Goal: Task Accomplishment & Management: Use online tool/utility

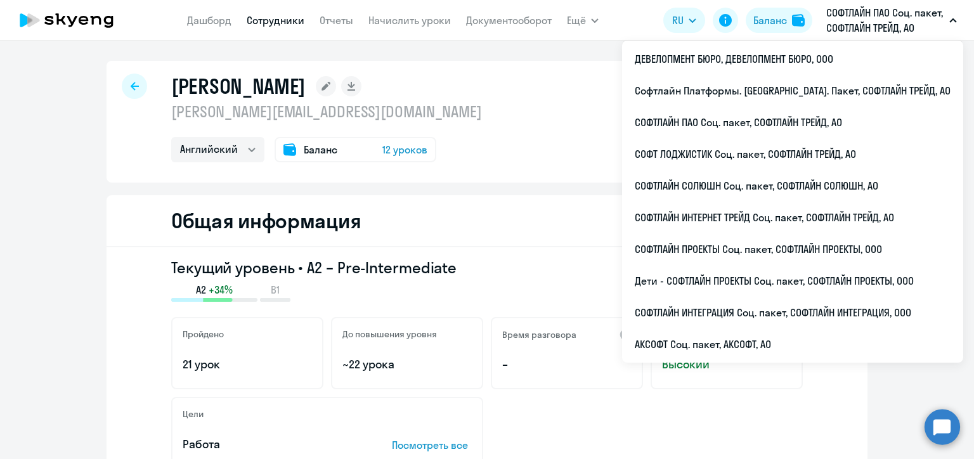
select select "english"
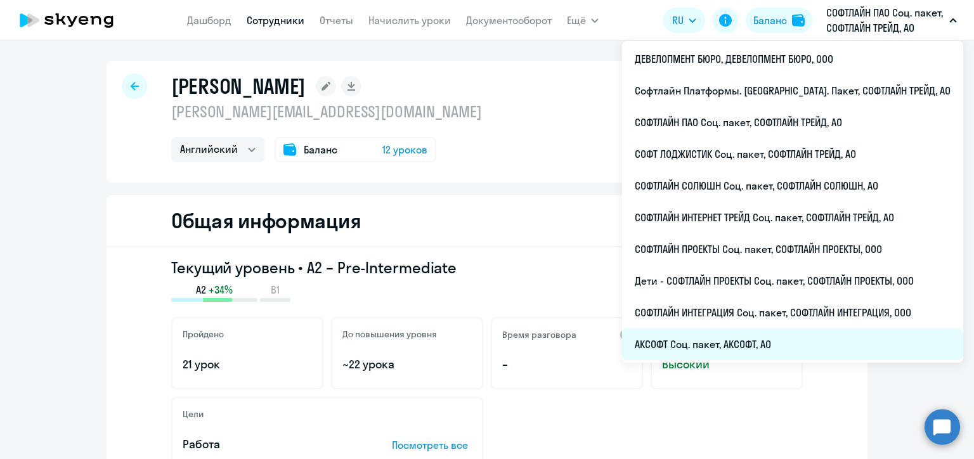
click at [759, 345] on li "АКСОФТ Соц. пакет, АКСОФТ, АО" at bounding box center [792, 345] width 341 height 32
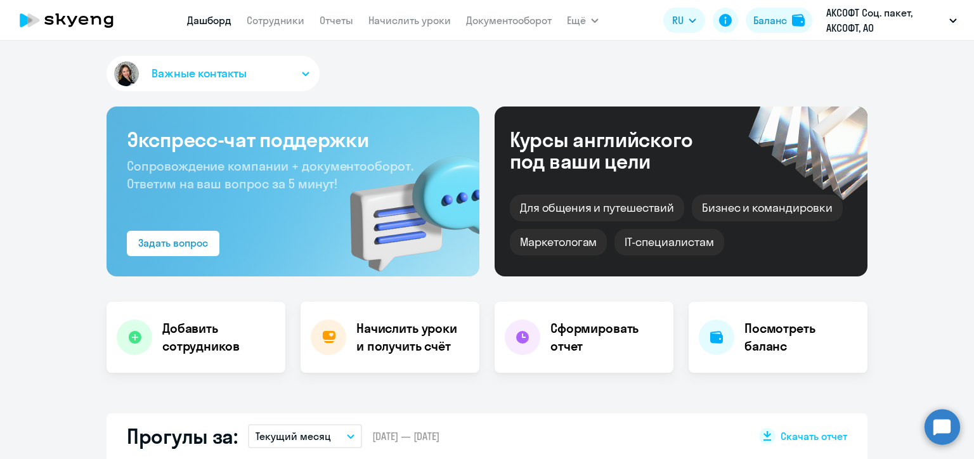
select select "30"
click at [264, 24] on link "Сотрудники" at bounding box center [276, 20] width 58 height 13
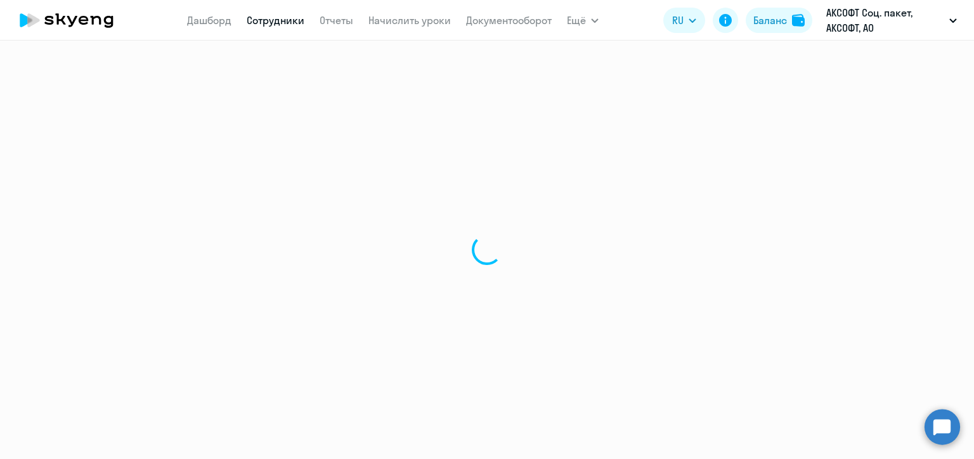
select select "30"
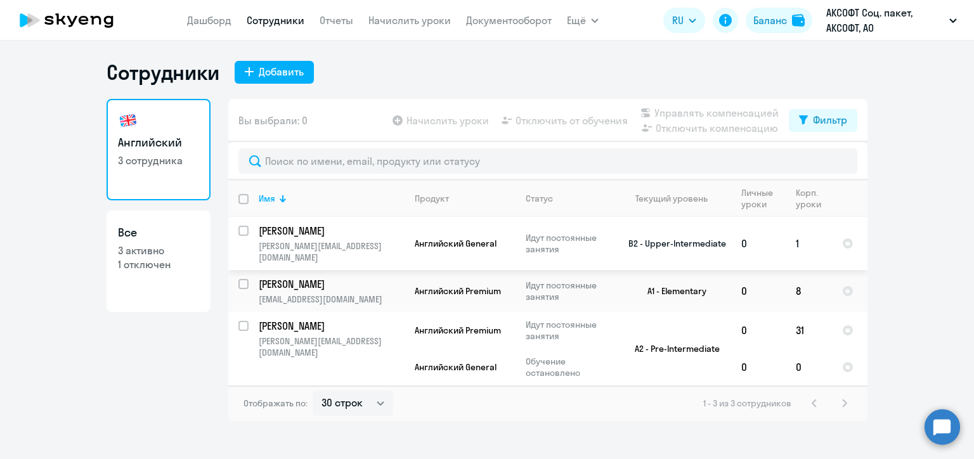
click at [332, 233] on p "[PERSON_NAME]" at bounding box center [330, 231] width 143 height 14
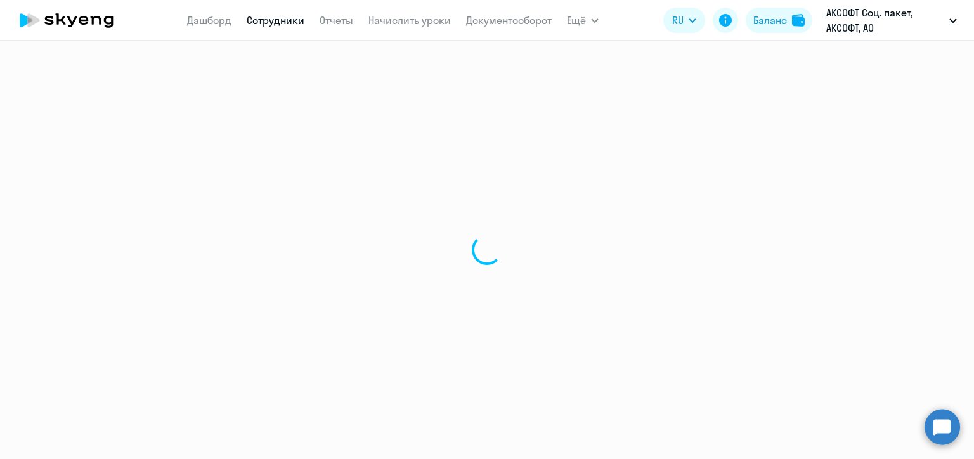
select select "english"
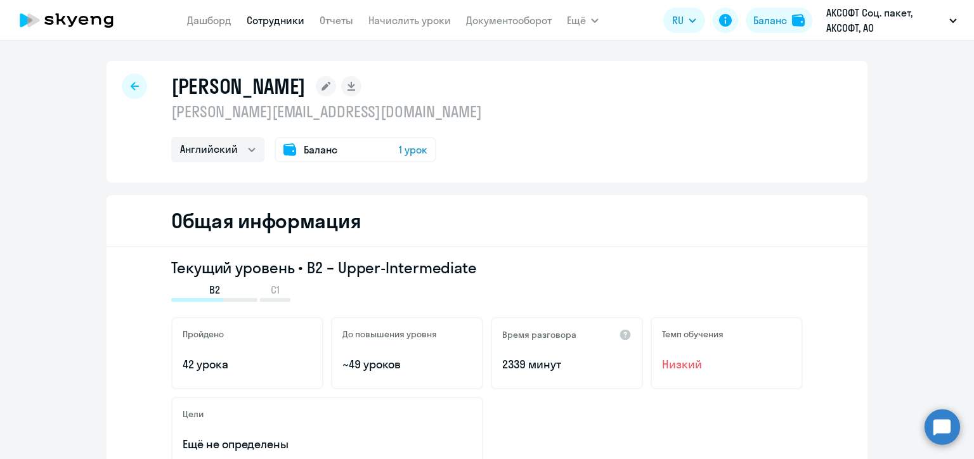
click at [123, 86] on div at bounding box center [134, 86] width 25 height 25
select select "30"
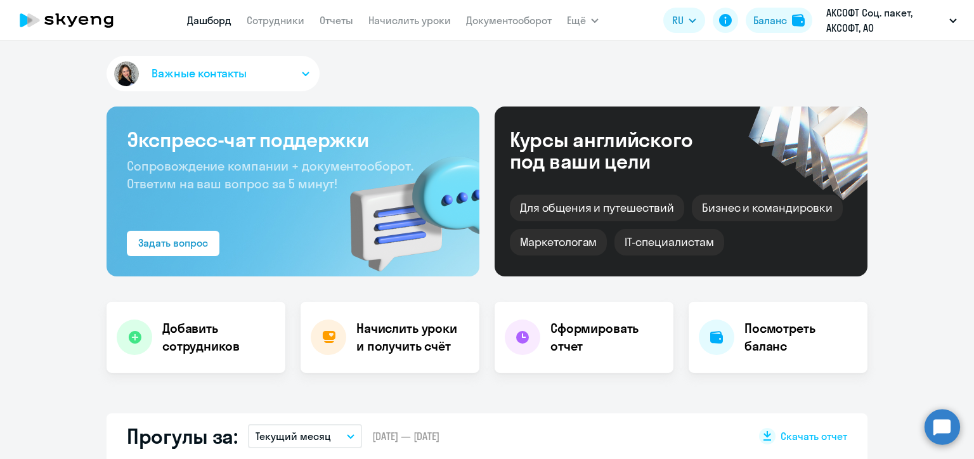
select select "30"
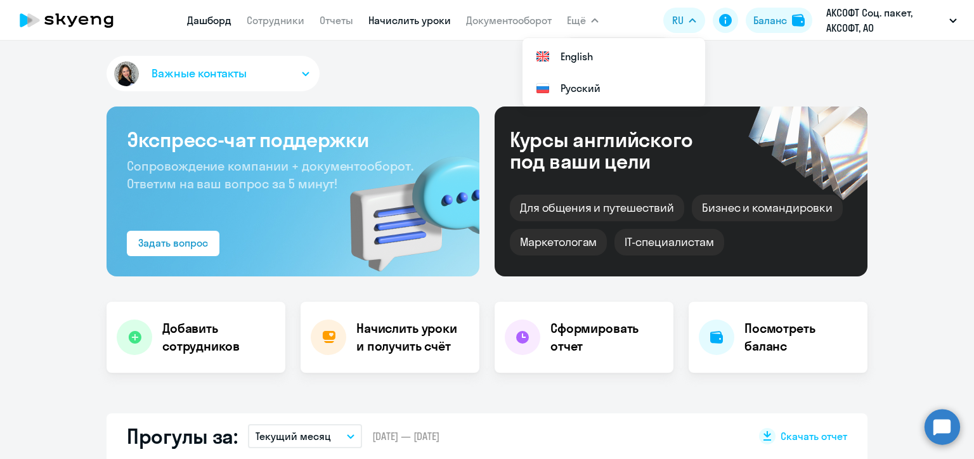
click at [405, 20] on link "Начислить уроки" at bounding box center [410, 20] width 82 height 13
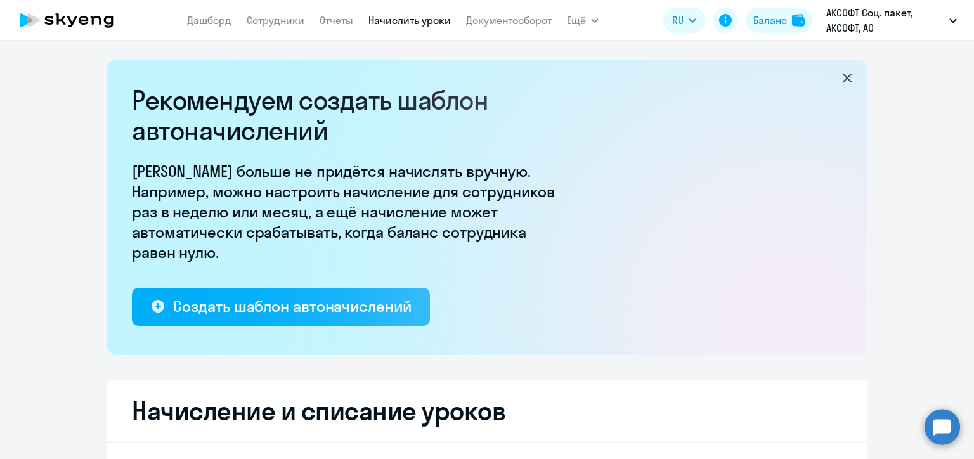
select select "10"
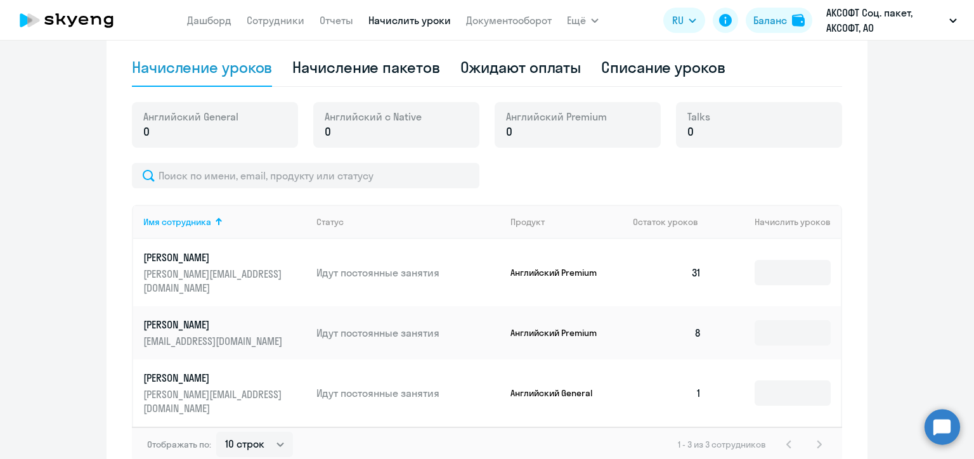
scroll to position [444, 0]
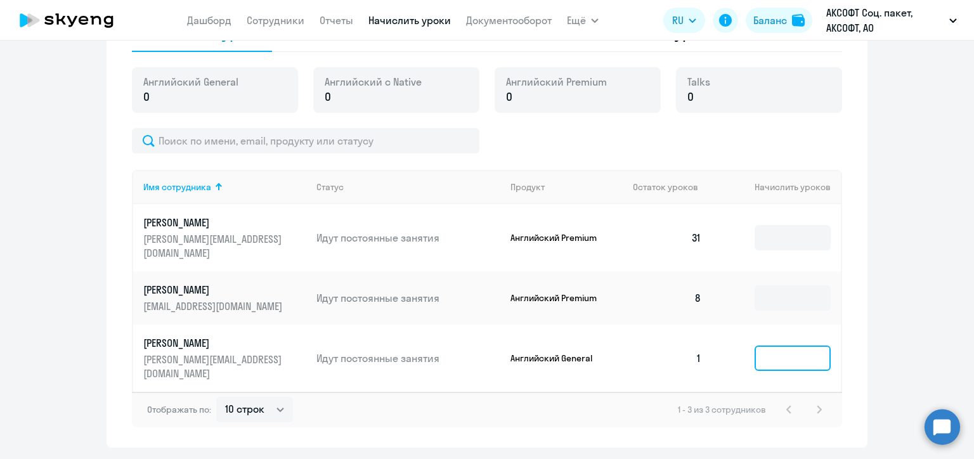
click at [787, 346] on input at bounding box center [793, 358] width 76 height 25
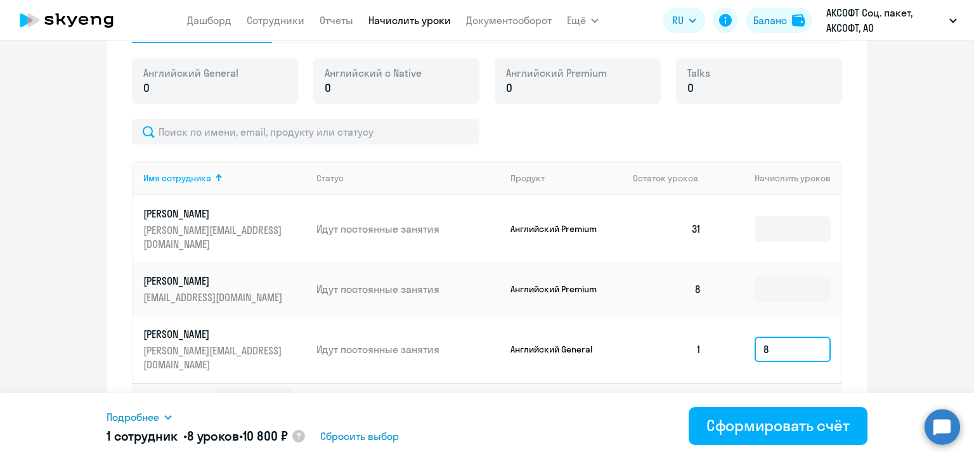
scroll to position [455, 0]
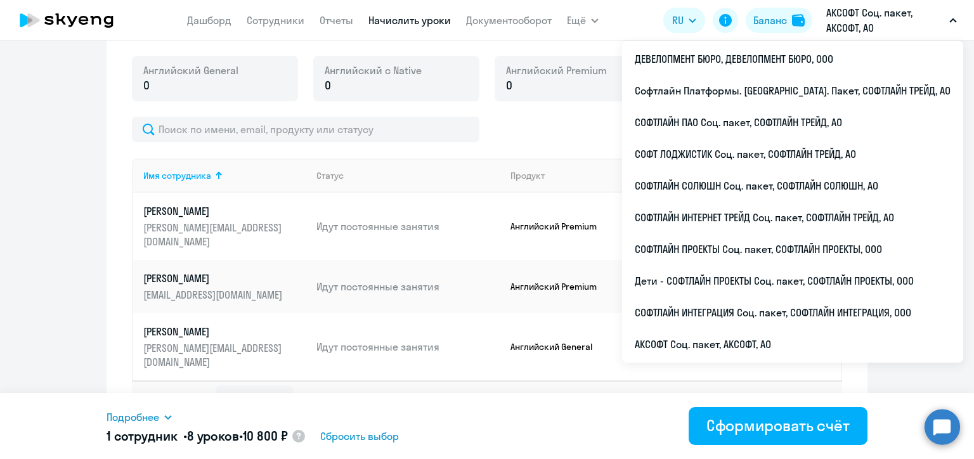
type input "8"
click at [454, 381] on div "Отображать по: 10 строк 30 строк 50 строк 1 - 3 из 3 сотрудников" at bounding box center [487, 399] width 711 height 36
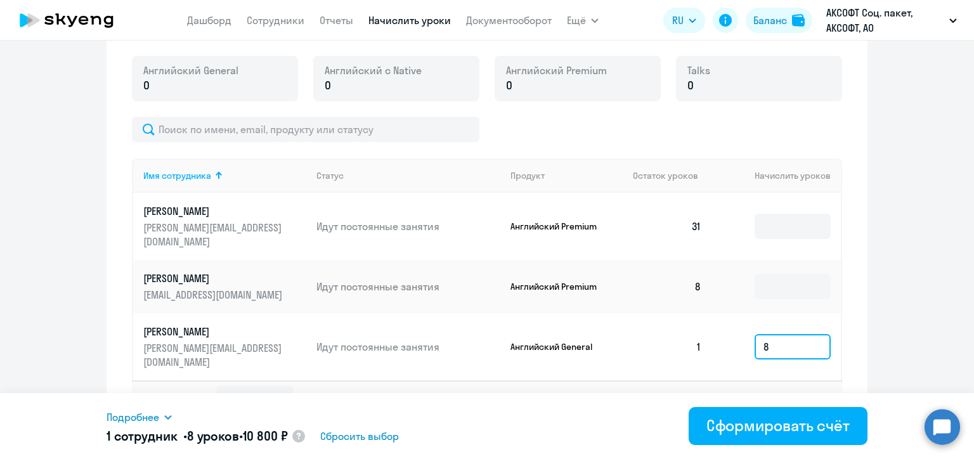
click at [776, 334] on input "8" at bounding box center [793, 346] width 76 height 25
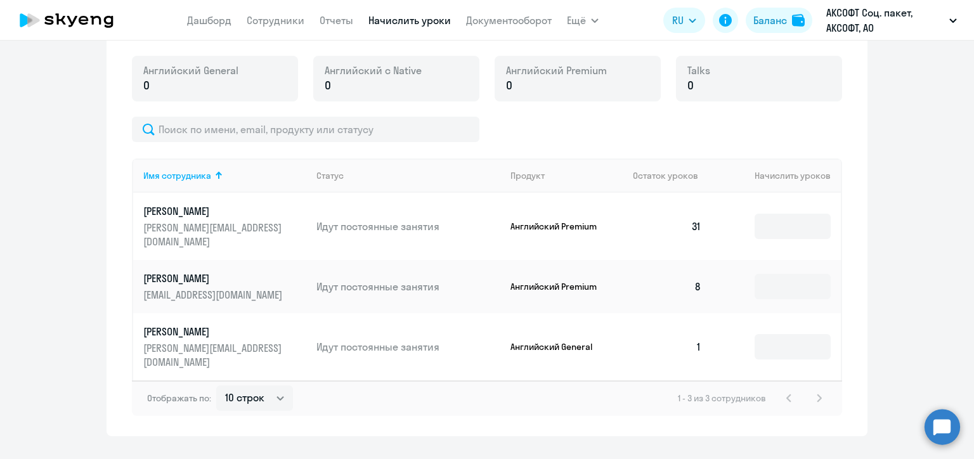
click at [175, 325] on p "[PERSON_NAME]" at bounding box center [214, 332] width 142 height 14
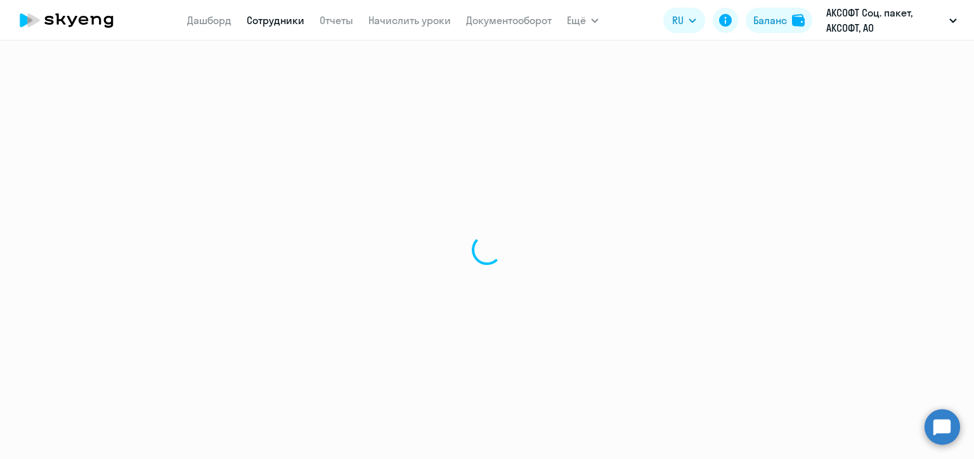
select select "english"
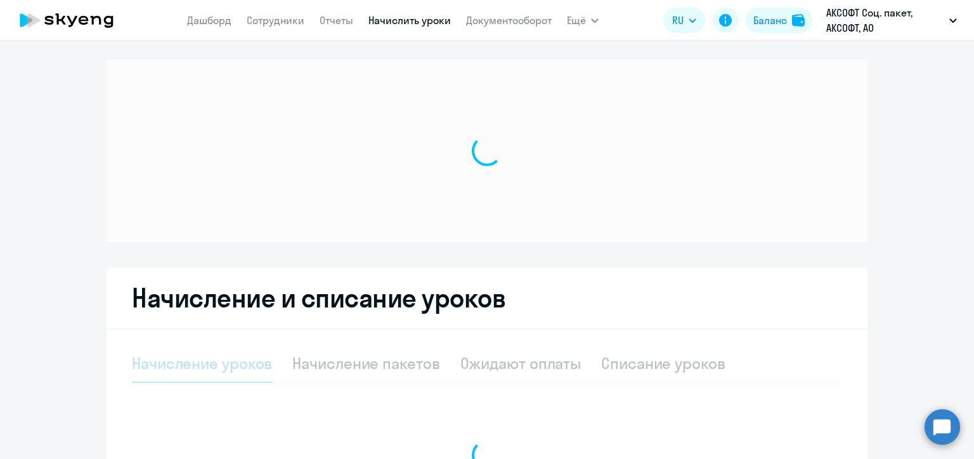
select select "10"
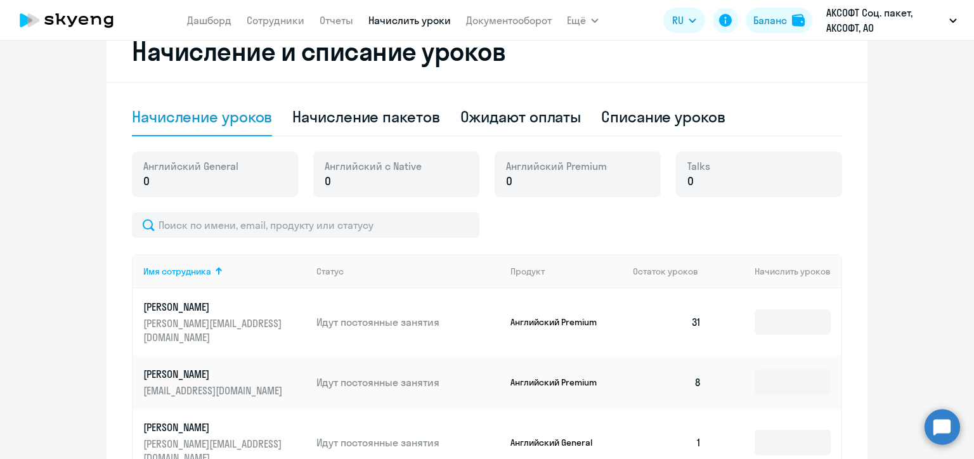
scroll to position [455, 0]
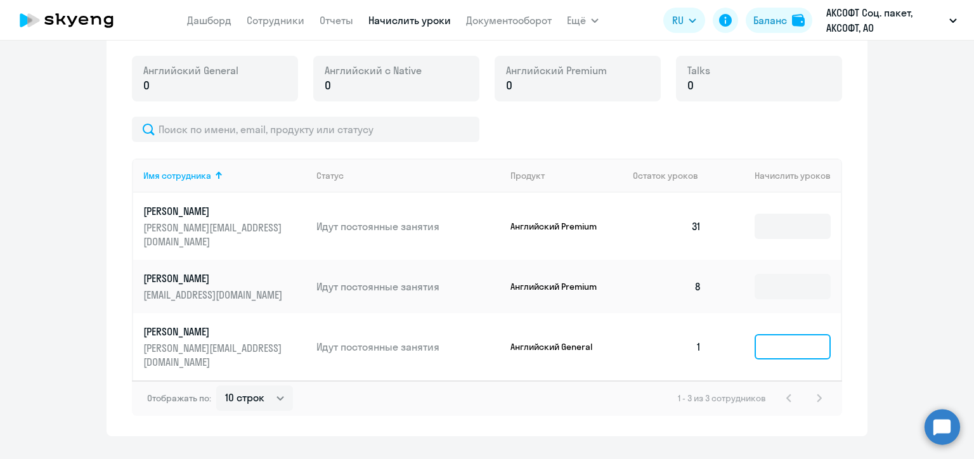
click at [773, 334] on input at bounding box center [793, 346] width 76 height 25
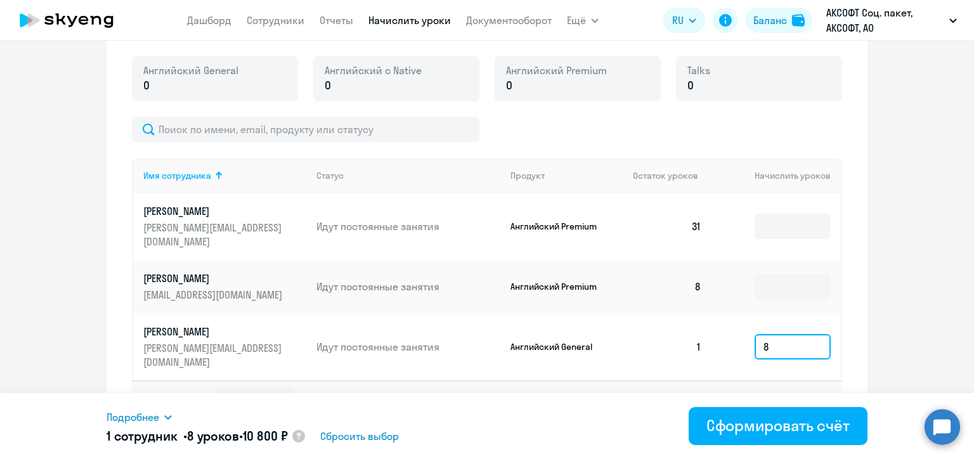
type input "8"
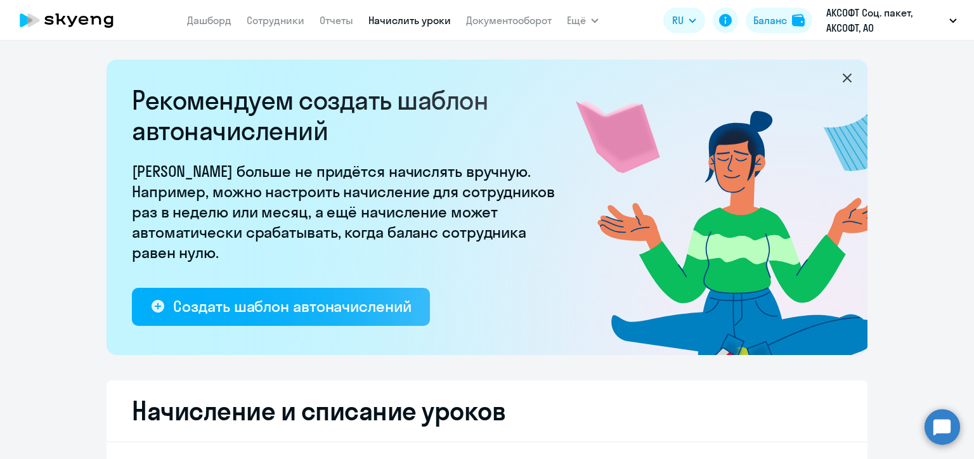
select select "10"
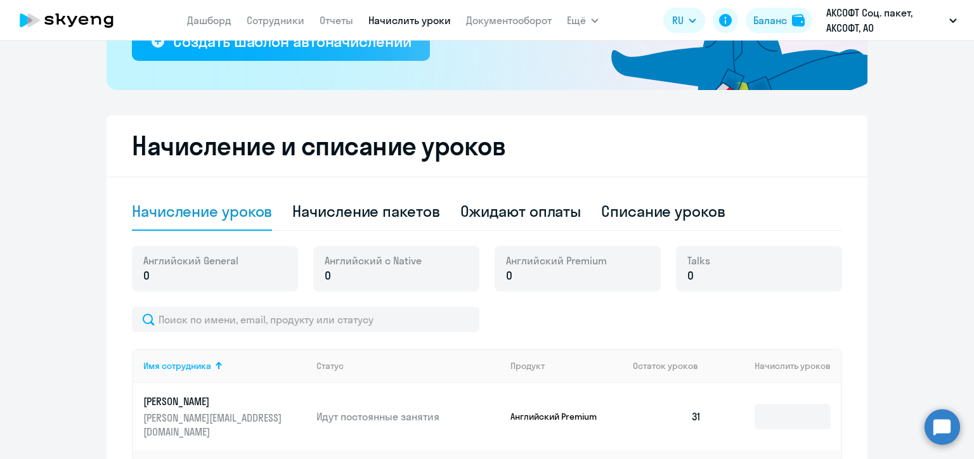
scroll to position [75, 0]
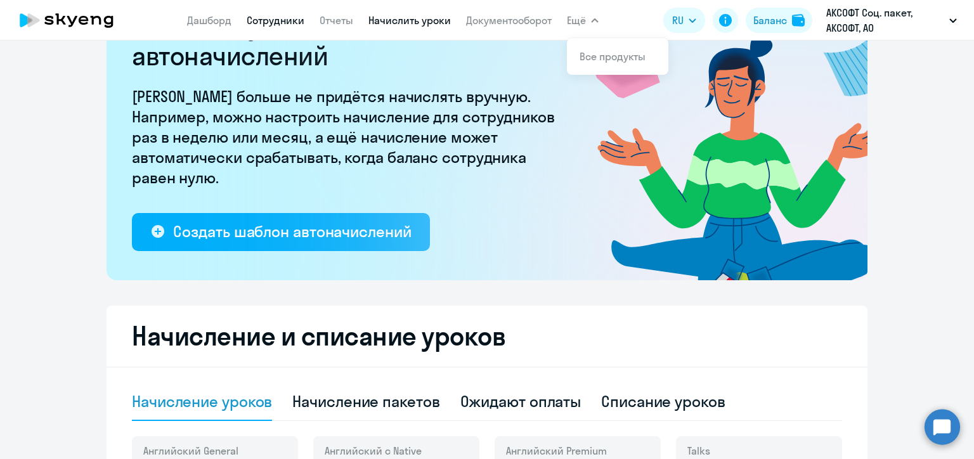
click at [260, 20] on link "Сотрудники" at bounding box center [276, 20] width 58 height 13
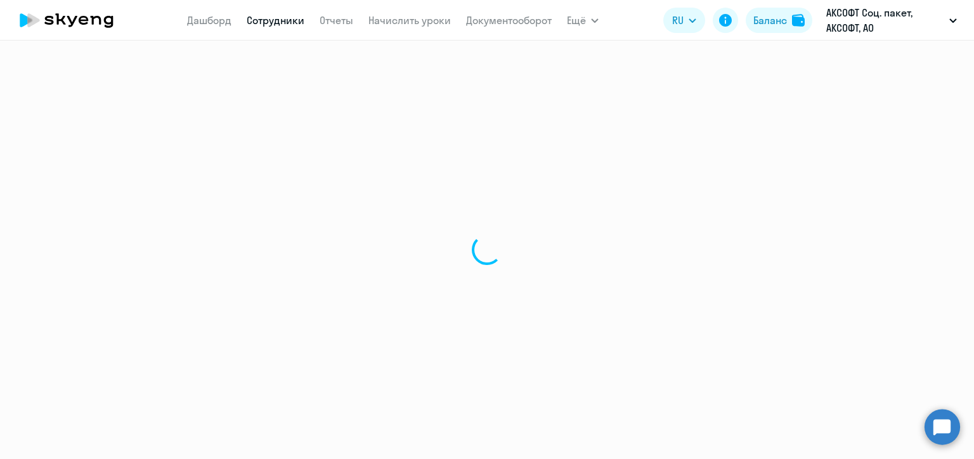
select select "30"
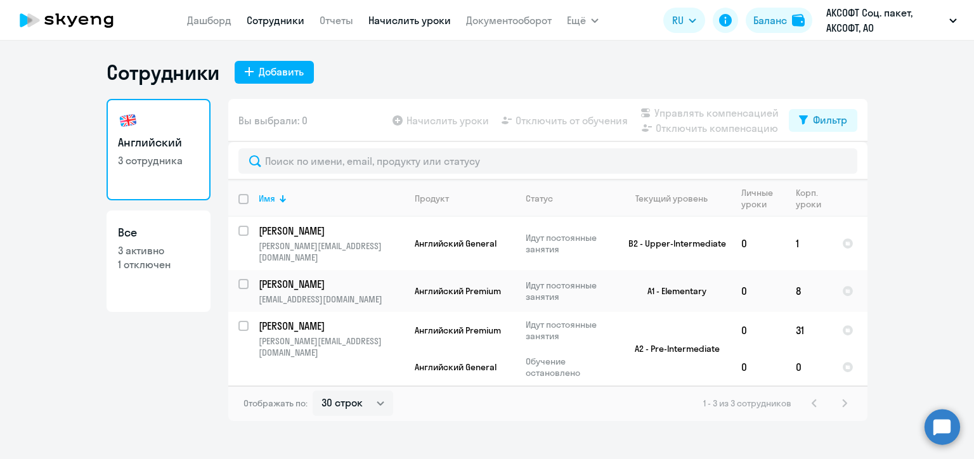
click at [409, 19] on link "Начислить уроки" at bounding box center [410, 20] width 82 height 13
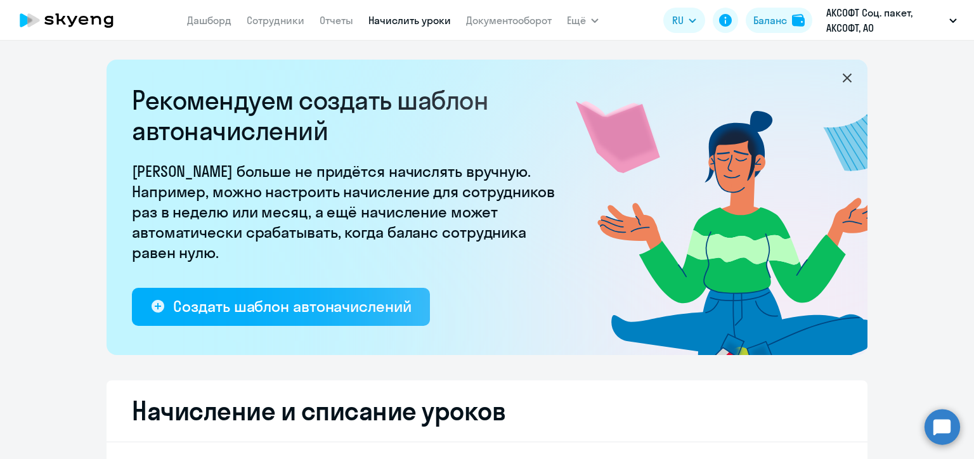
select select "10"
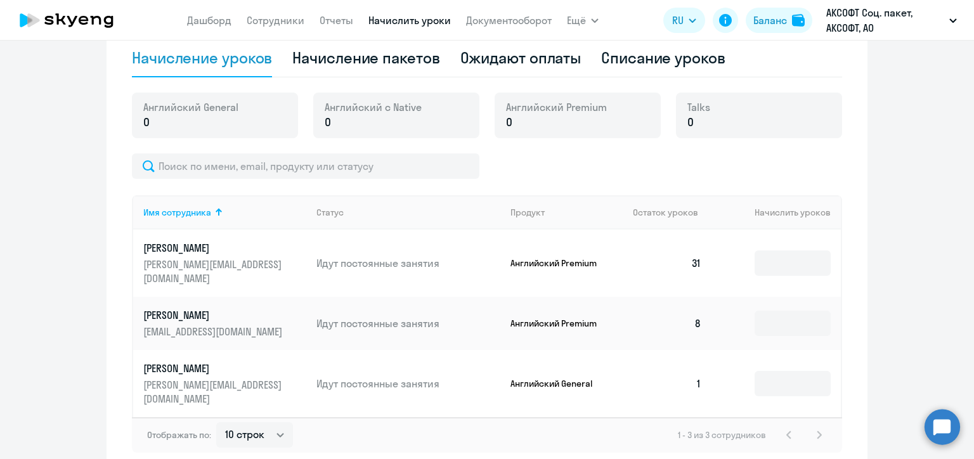
scroll to position [455, 0]
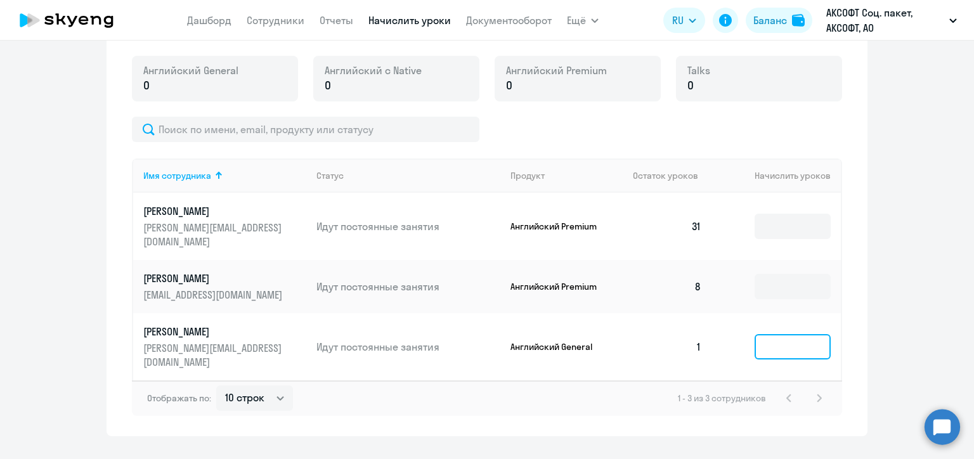
click at [779, 334] on input at bounding box center [793, 346] width 76 height 25
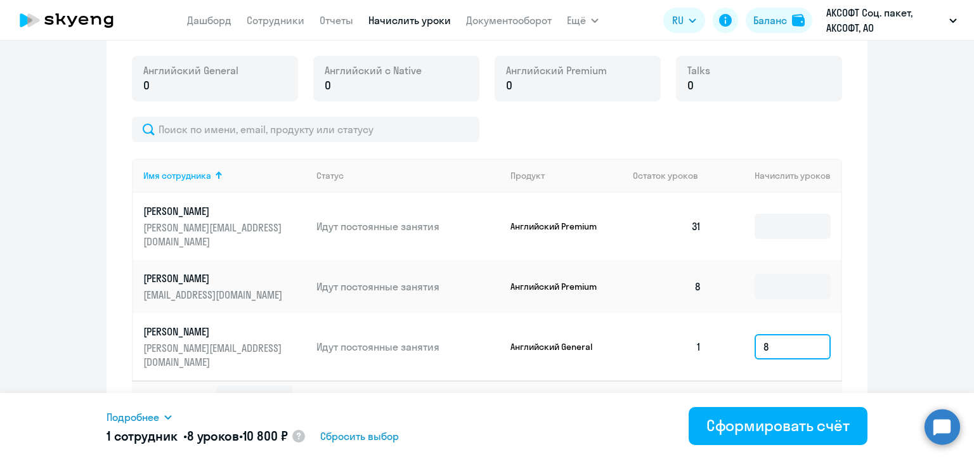
type input "8"
click at [167, 419] on icon at bounding box center [168, 417] width 10 height 10
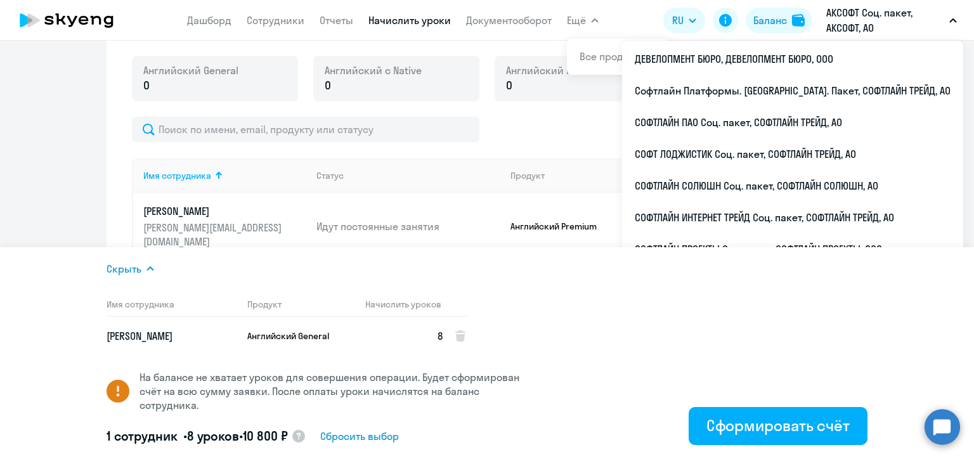
click at [940, 433] on circle at bounding box center [943, 427] width 36 height 36
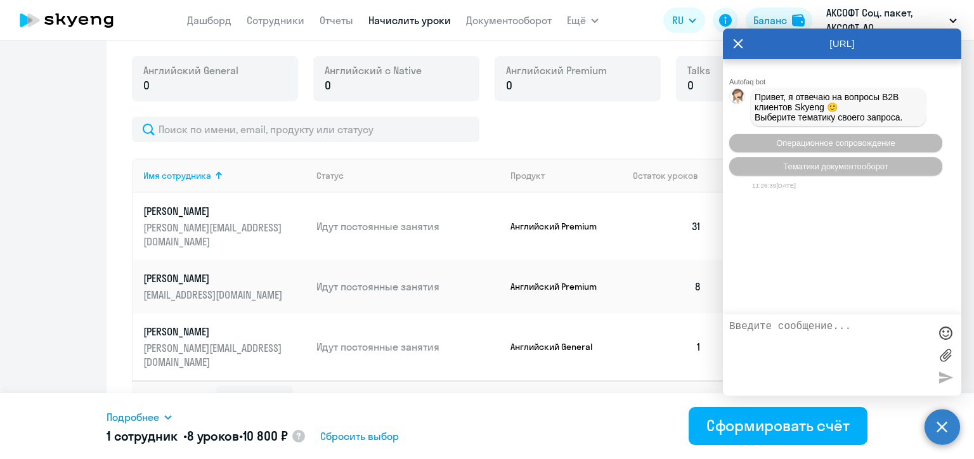
drag, startPoint x: 754, startPoint y: 327, endPoint x: 974, endPoint y: 235, distance: 238.8
click at [754, 327] on textarea at bounding box center [830, 355] width 200 height 69
type textarea "Добрый день! Нужно сформировать счет сотруднику [PERSON_NAME] на 8 занятий."
click at [944, 379] on div at bounding box center [945, 377] width 19 height 19
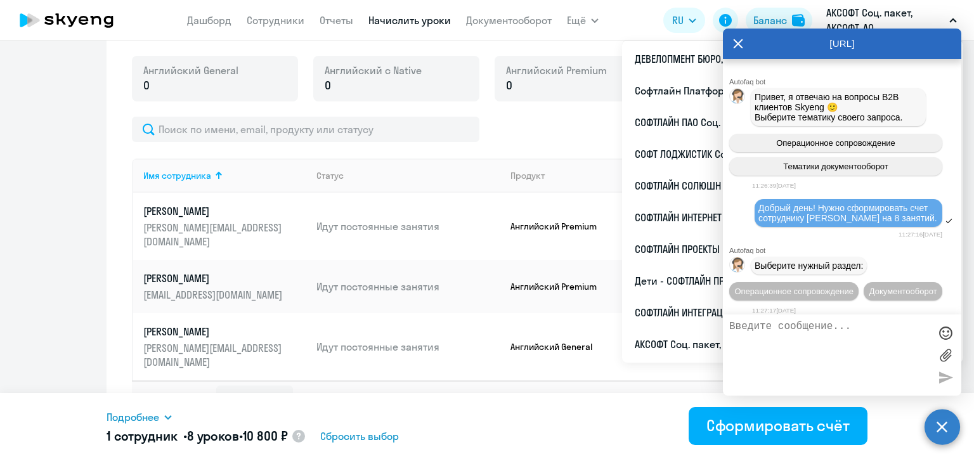
scroll to position [48, 0]
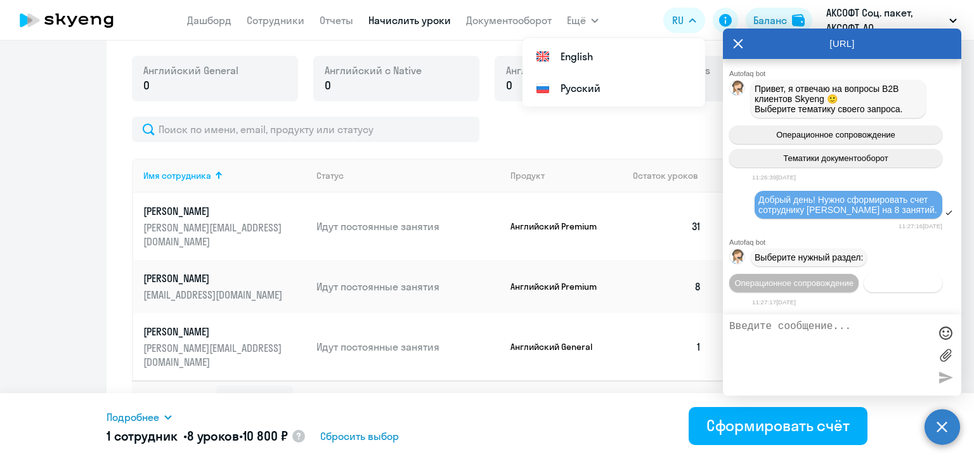
click at [864, 284] on button "Документооборот" at bounding box center [903, 283] width 79 height 18
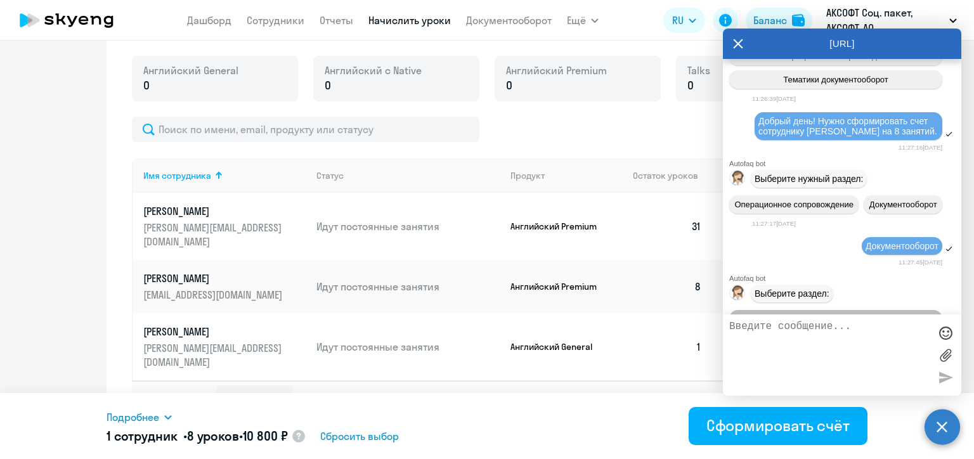
scroll to position [258, 0]
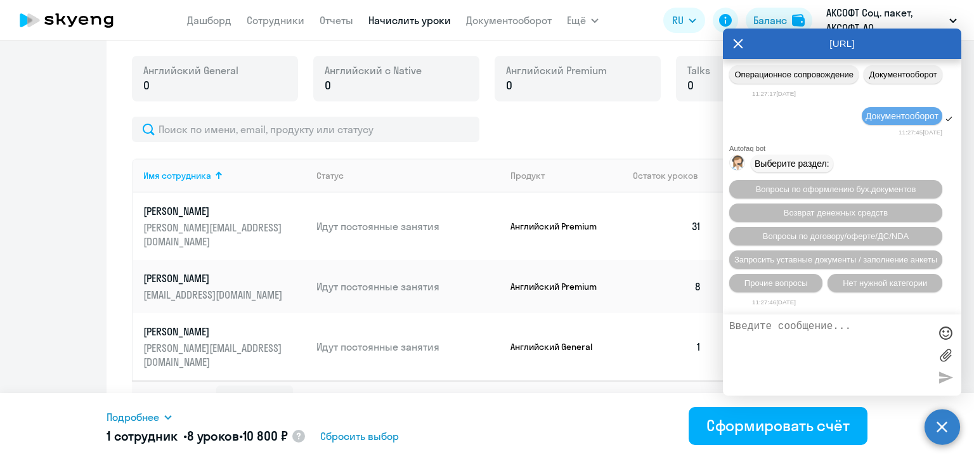
click at [566, 381] on div "Отображать по: 10 строк 30 строк 50 строк 1 - 3 из 3 сотрудников" at bounding box center [487, 399] width 711 height 36
click at [631, 388] on div "Начисление и списание уроков Начисление уроков Начисление пакетов Ожидают оплат…" at bounding box center [487, 180] width 761 height 511
click at [741, 331] on textarea at bounding box center [830, 355] width 200 height 69
click at [873, 282] on span "Нет нужной категории" at bounding box center [885, 284] width 84 height 10
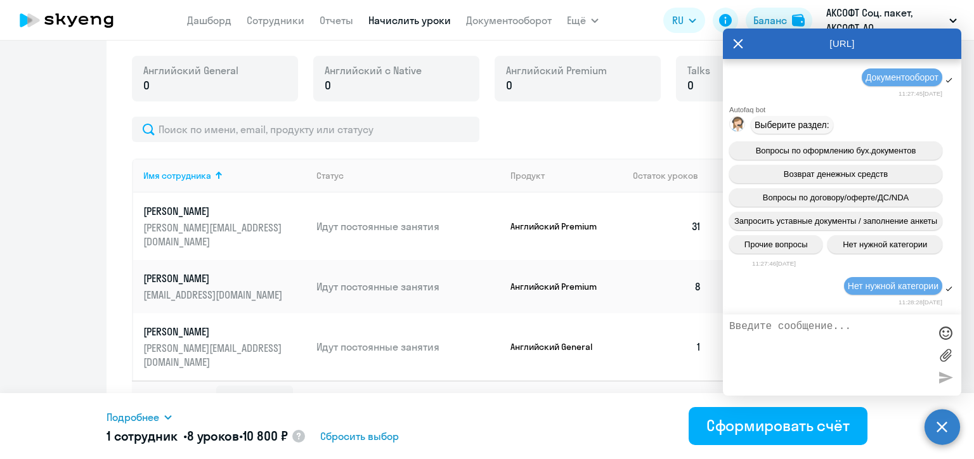
click at [748, 330] on textarea at bounding box center [830, 355] width 200 height 69
click at [434, 381] on div "Отображать по: 10 строк 30 строк 50 строк 1 - 3 из 3 сотрудников" at bounding box center [487, 399] width 711 height 36
click at [875, 329] on textarea "Нужно сформировать счет" at bounding box center [830, 355] width 200 height 69
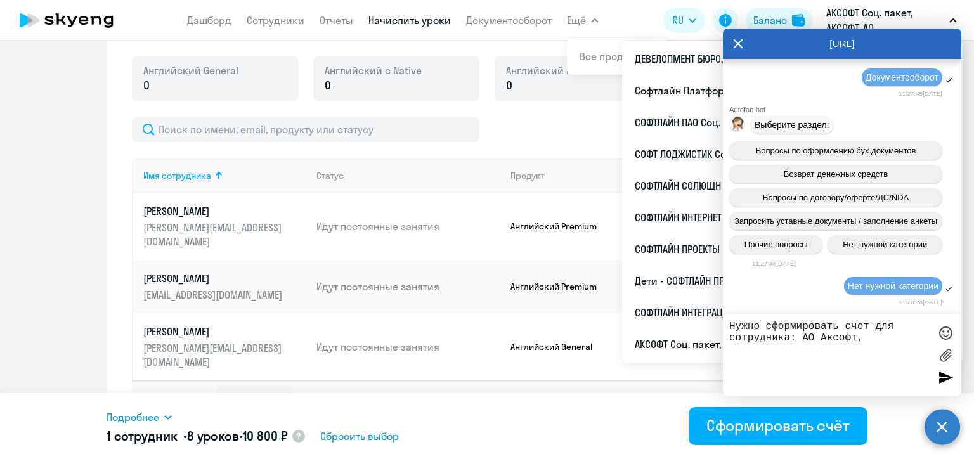
paste textarea "+79163172719"
paste textarea "Yuliya.Khvostova@axoftglobal.ru"
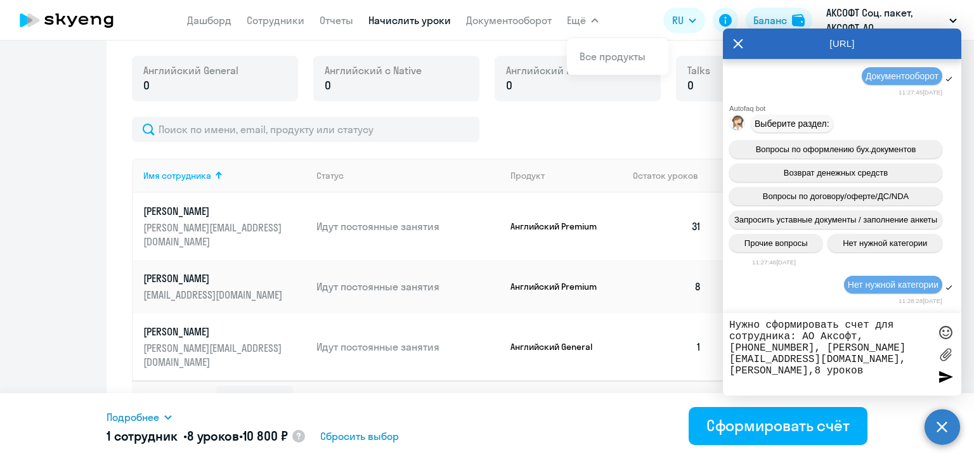
type textarea "Нужно сформировать счет для сотрудника: АО Аксофт, +79163172719, Yuliya.Khvosto…"
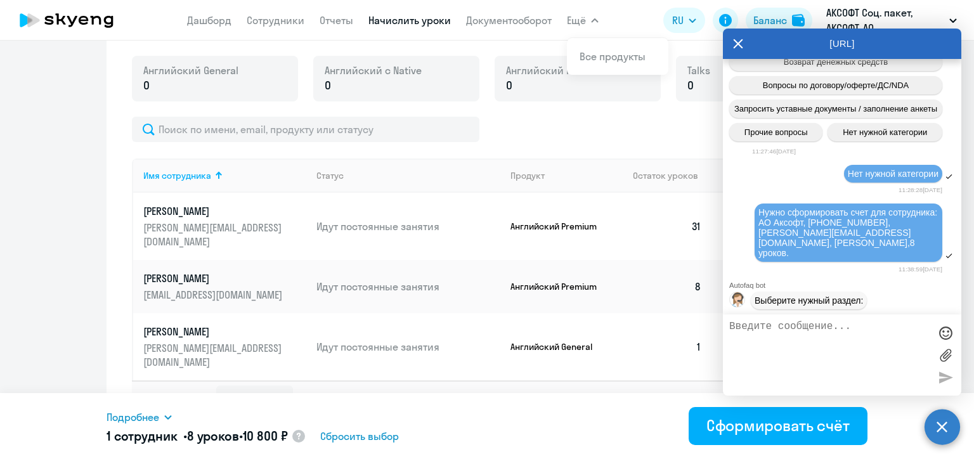
scroll to position [469, 0]
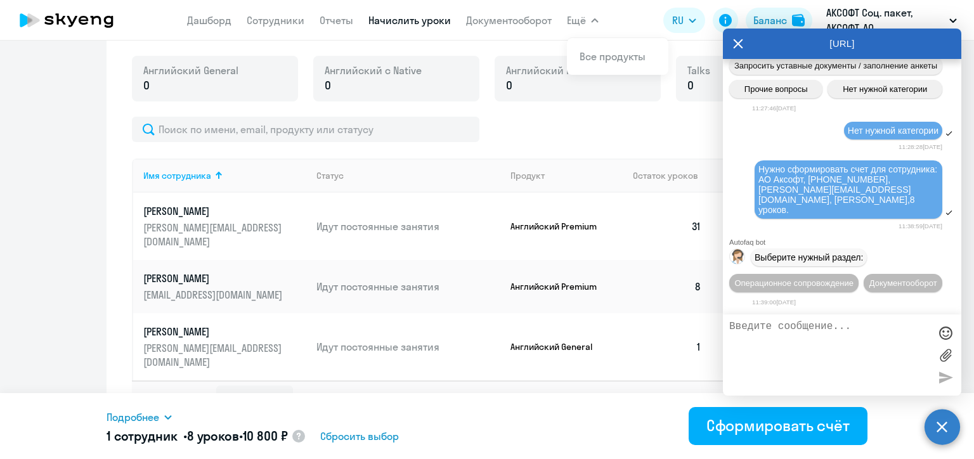
click at [737, 41] on icon at bounding box center [738, 44] width 10 height 30
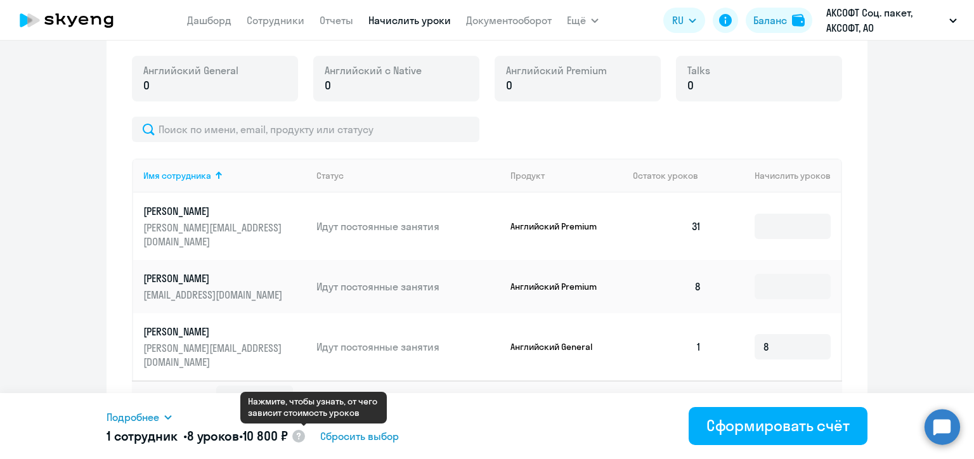
click at [305, 438] on circle at bounding box center [298, 436] width 13 height 13
select select "english_adult_native_speaker"
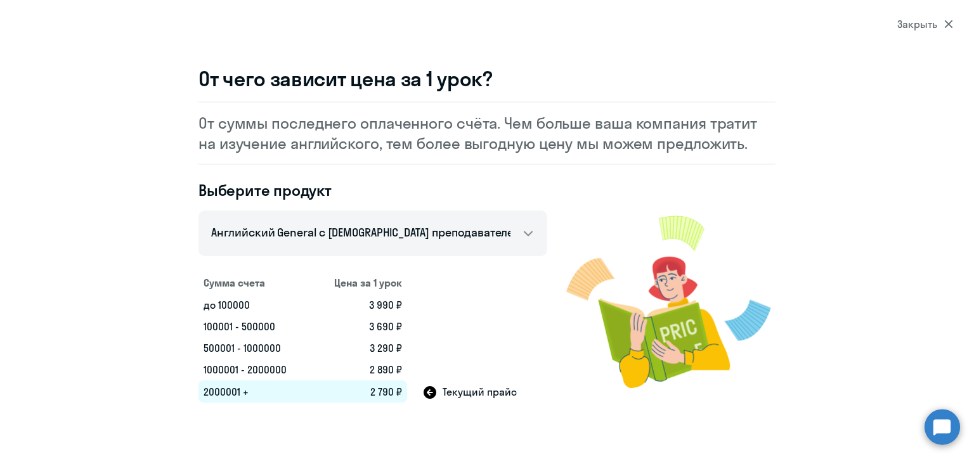
select select "30"
select select "10"
click at [943, 23] on div "Закрыть" at bounding box center [926, 23] width 56 height 15
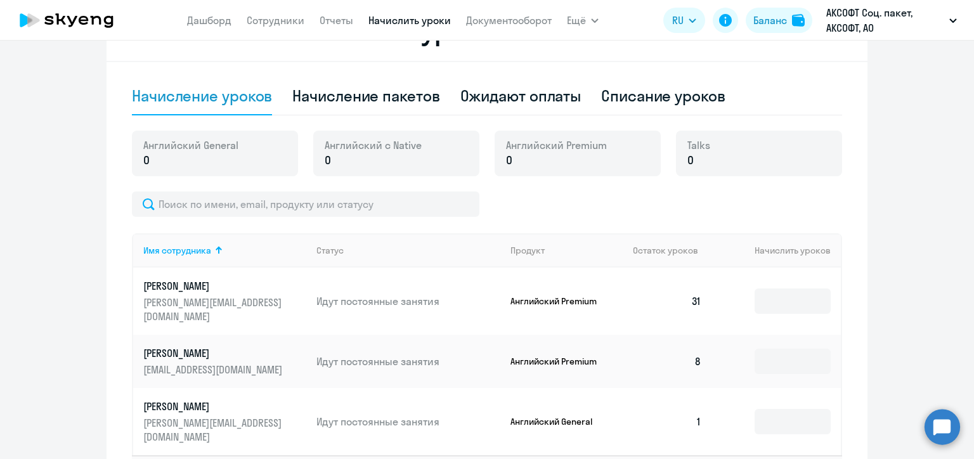
scroll to position [455, 0]
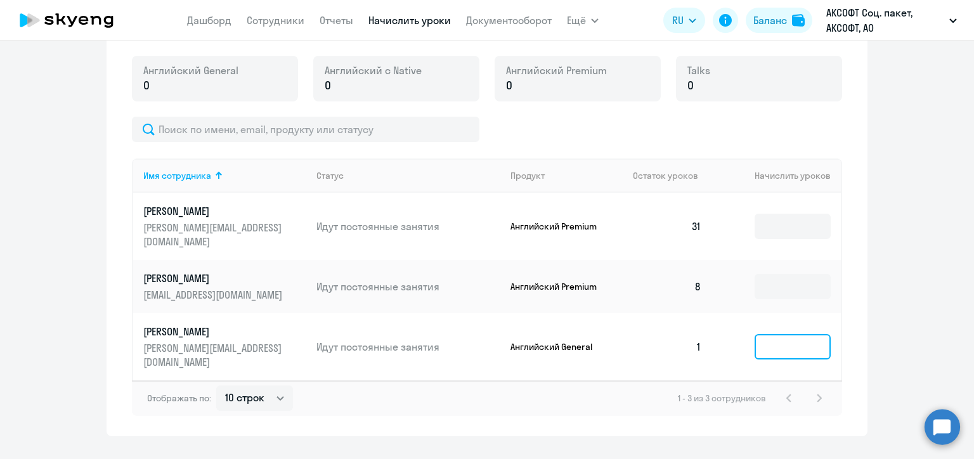
drag, startPoint x: 787, startPoint y: 324, endPoint x: 760, endPoint y: 339, distance: 30.4
click at [787, 334] on input at bounding box center [793, 346] width 76 height 25
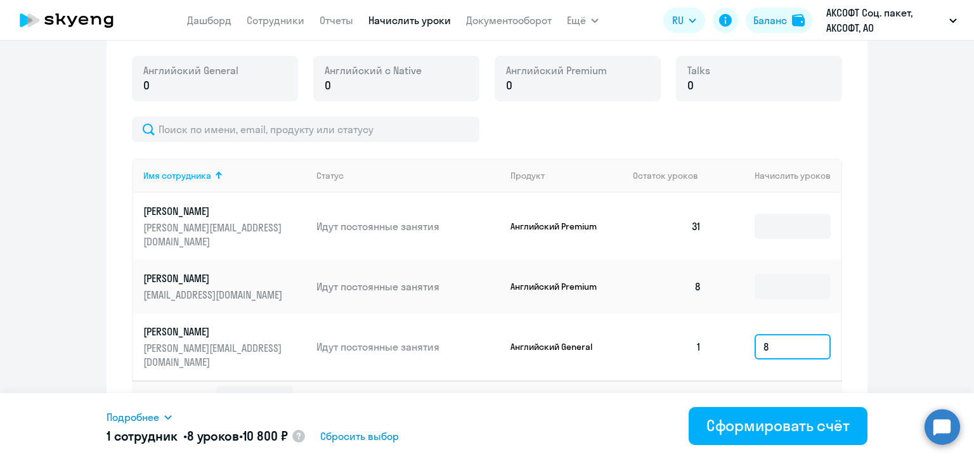
type input "8"
click at [165, 416] on icon at bounding box center [168, 417] width 10 height 10
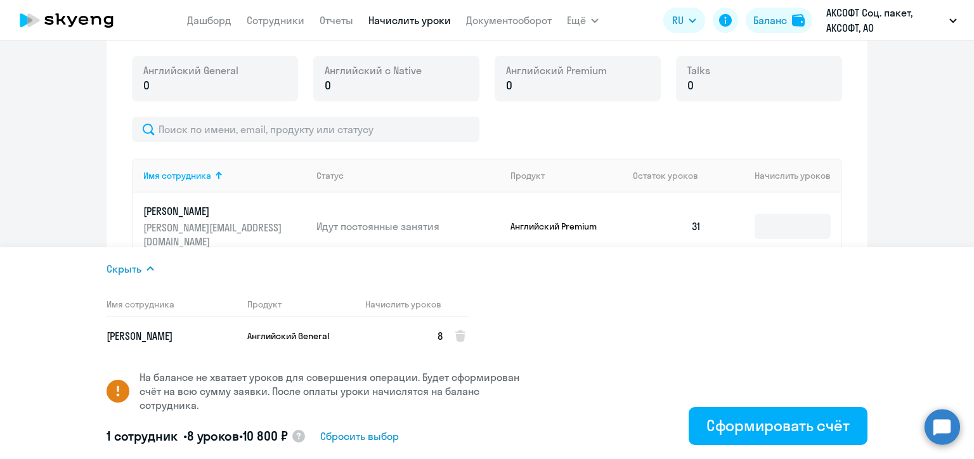
click at [917, 211] on ng-component "Рекомендуем создать шаблон автоначислений Уроки больше не придётся начислять вр…" at bounding box center [487, 20] width 974 height 832
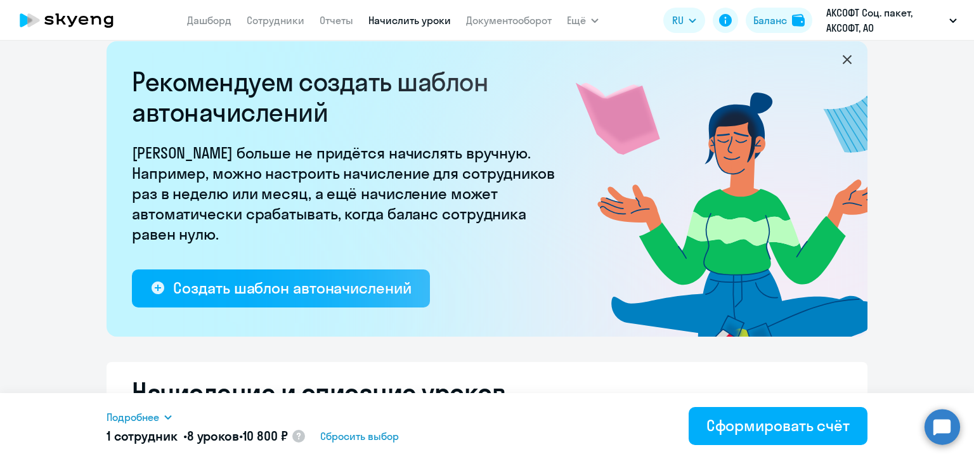
scroll to position [0, 0]
